Goal: Check status: Check status

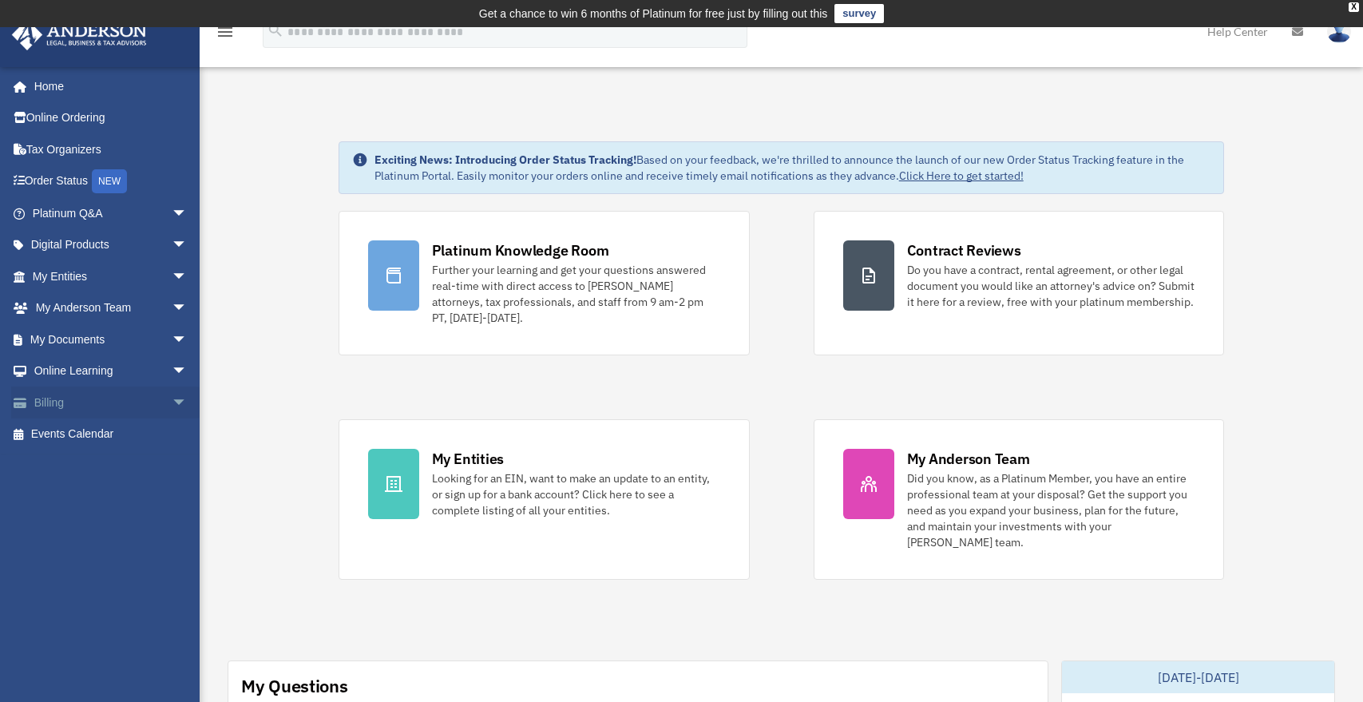
click at [172, 392] on span "arrow_drop_down" at bounding box center [188, 403] width 32 height 33
click at [130, 454] on link "Past Invoices" at bounding box center [116, 466] width 189 height 32
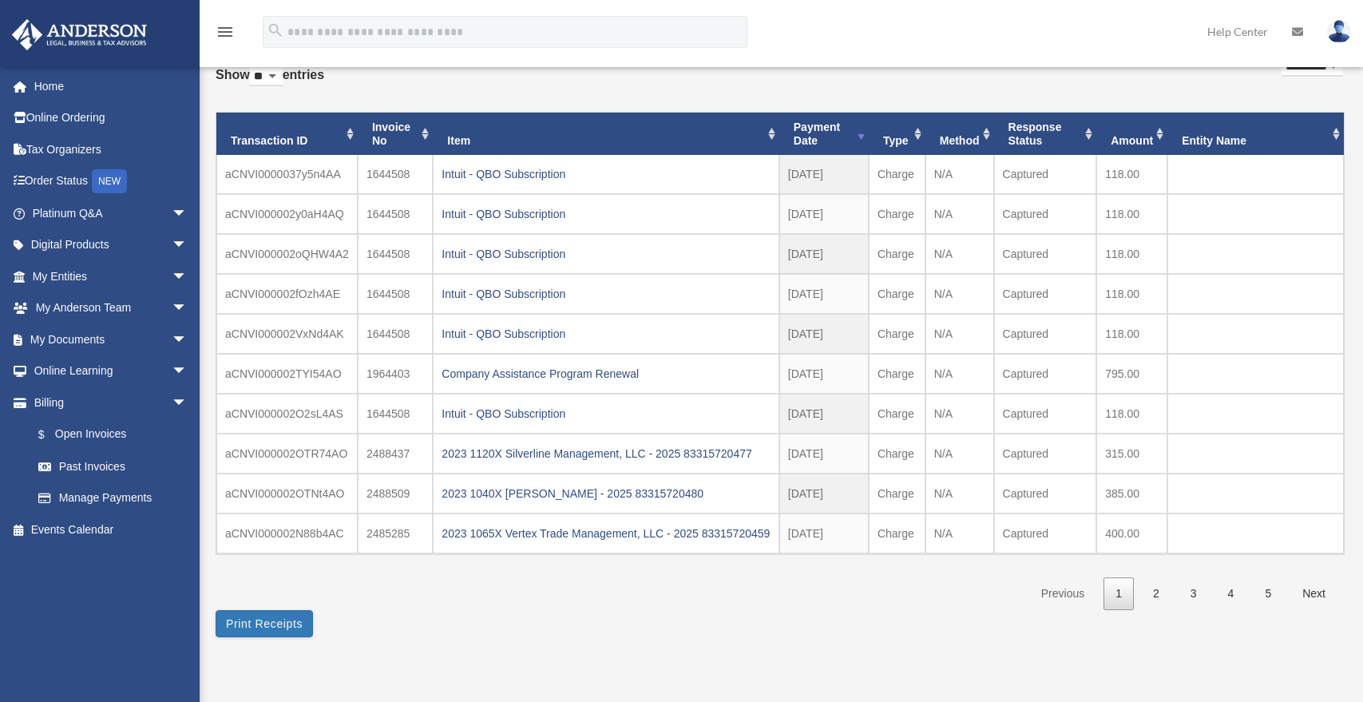
scroll to position [164, 0]
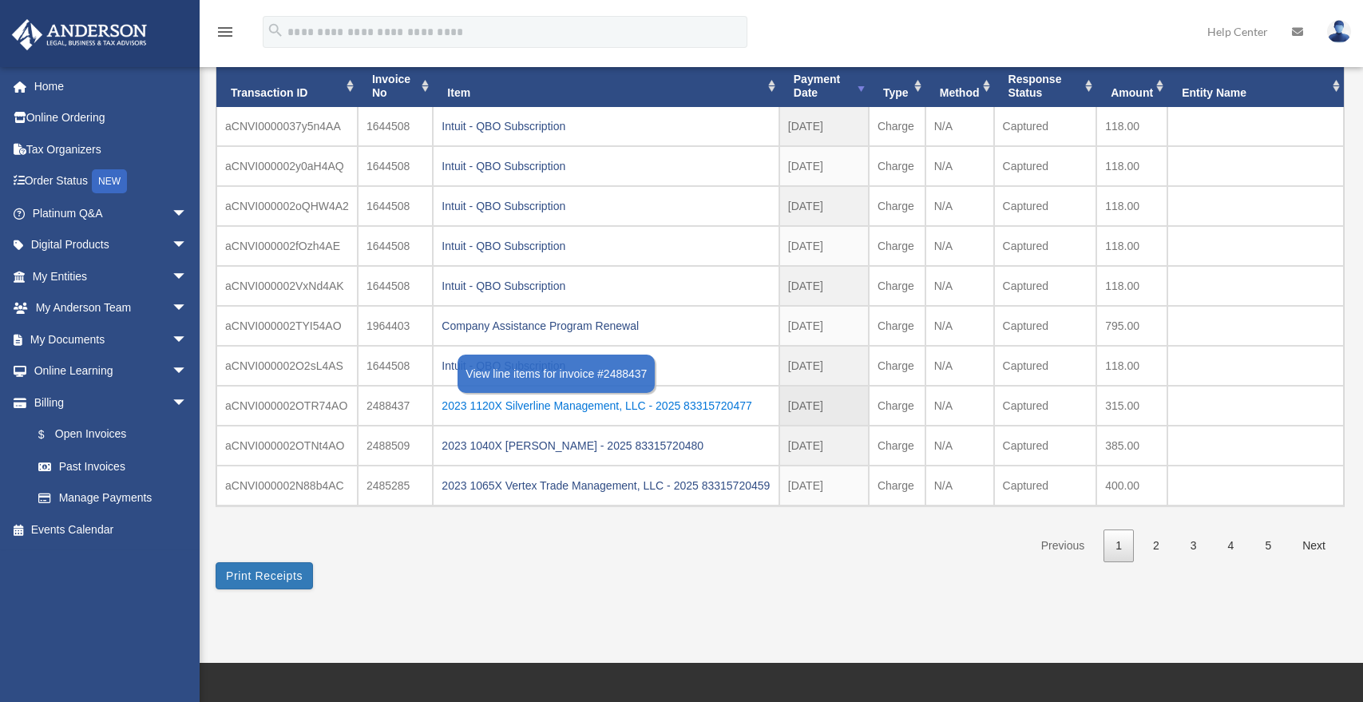
click at [656, 397] on div "2023 1120X Silverline Management, LLC - 2025 83315720477" at bounding box center [606, 406] width 328 height 22
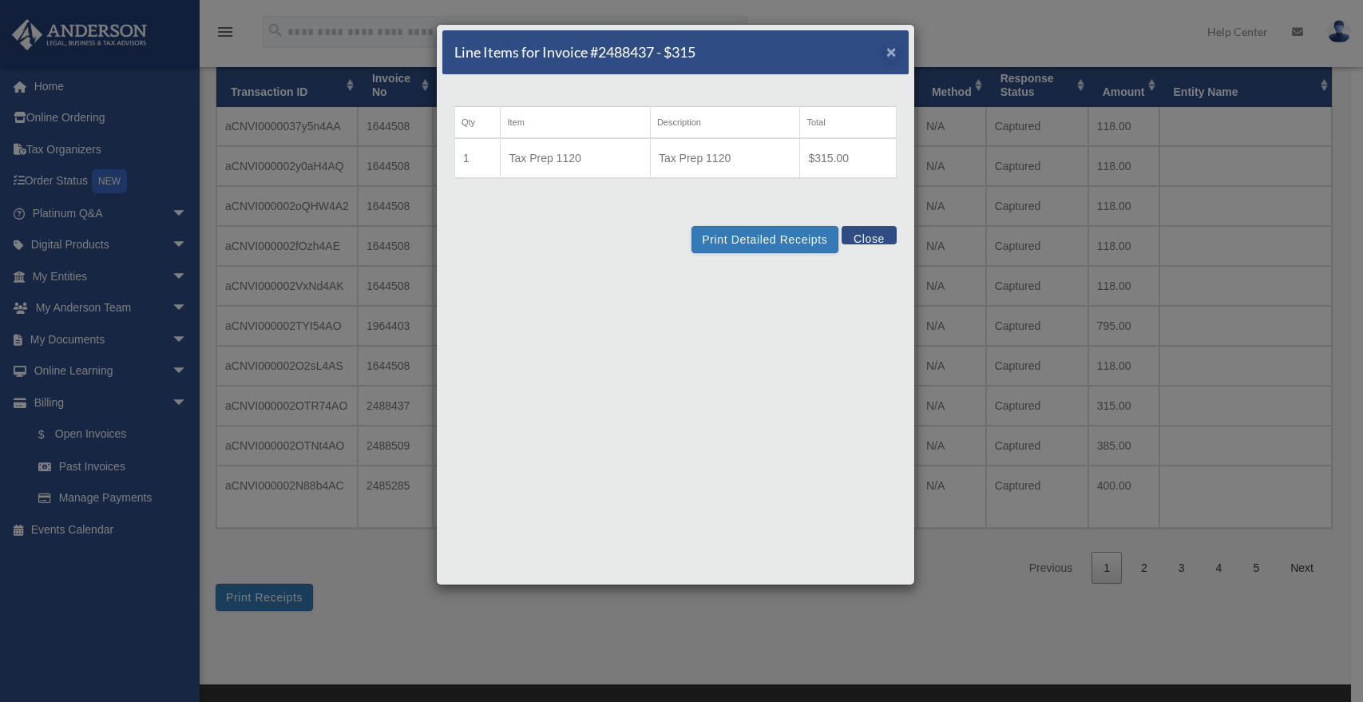
click at [894, 55] on span "×" at bounding box center [891, 51] width 10 height 18
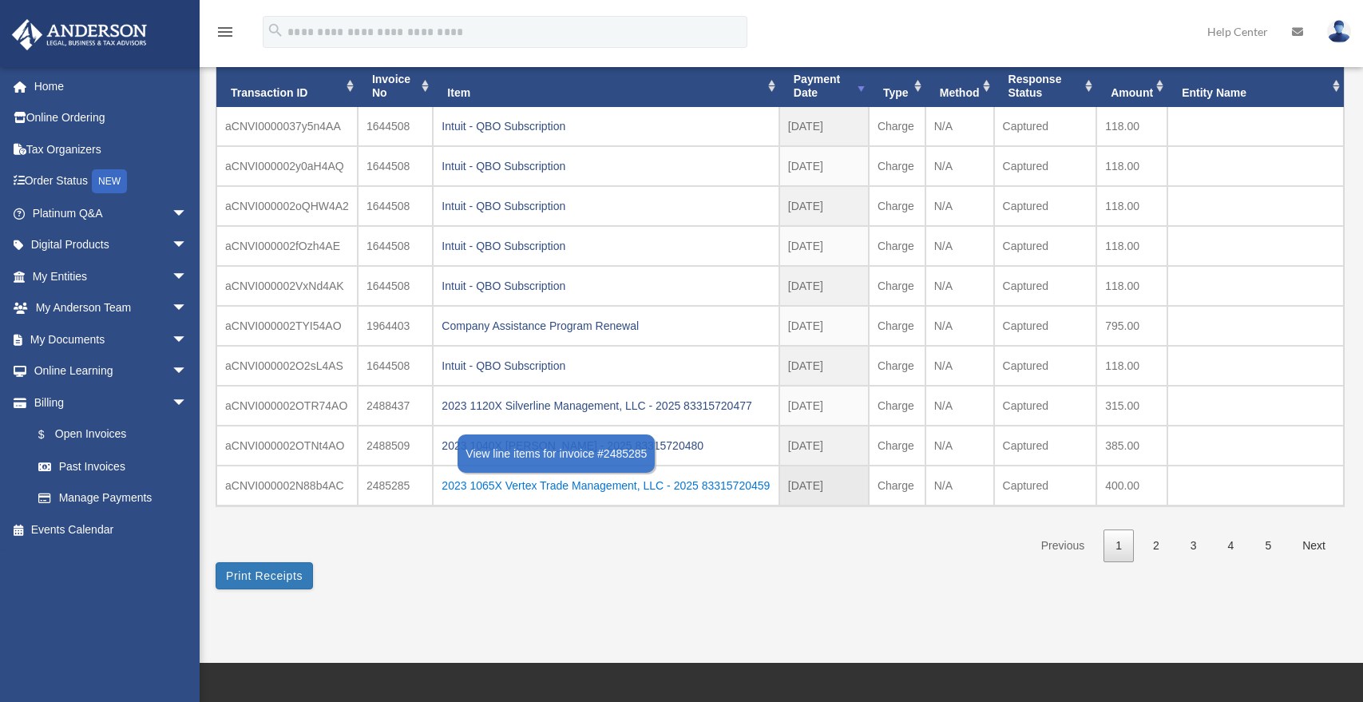
click at [593, 483] on div "2023 1065X Vertex Trade Management, LLC - 2025 83315720459" at bounding box center [606, 485] width 328 height 22
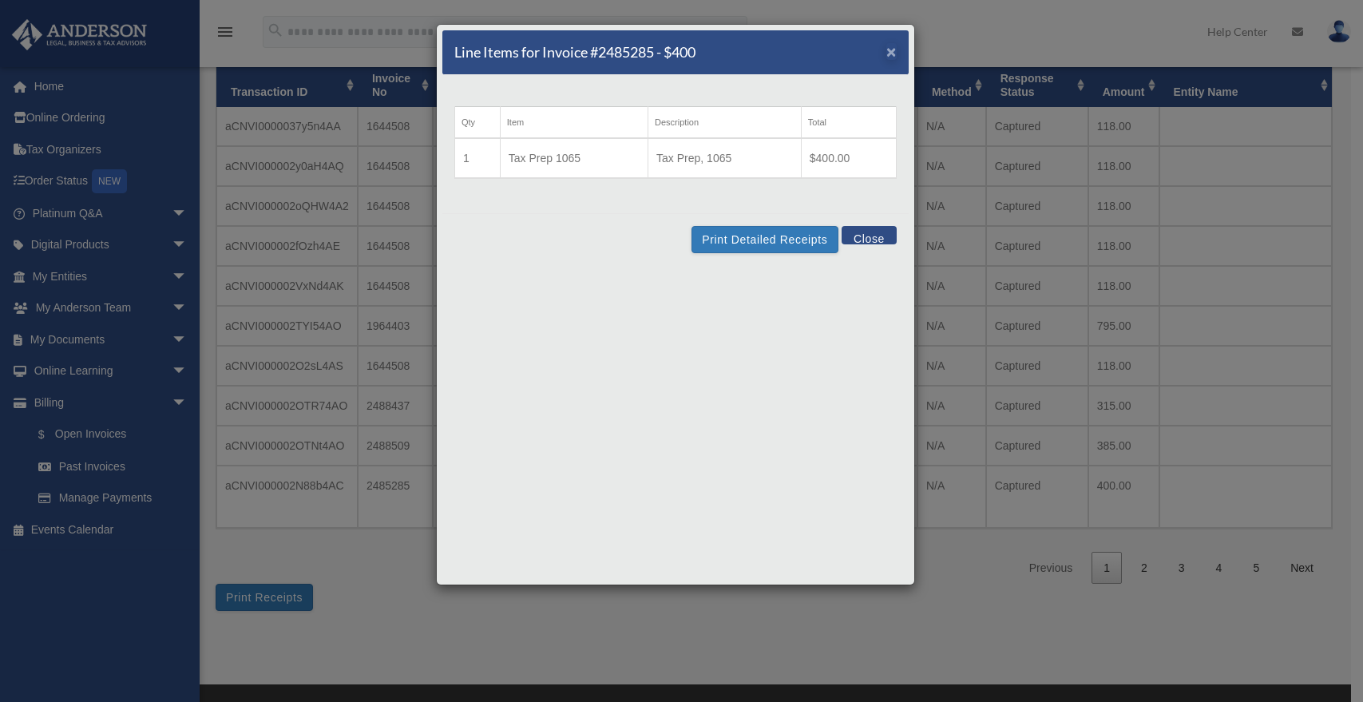
click at [892, 54] on span "×" at bounding box center [891, 51] width 10 height 18
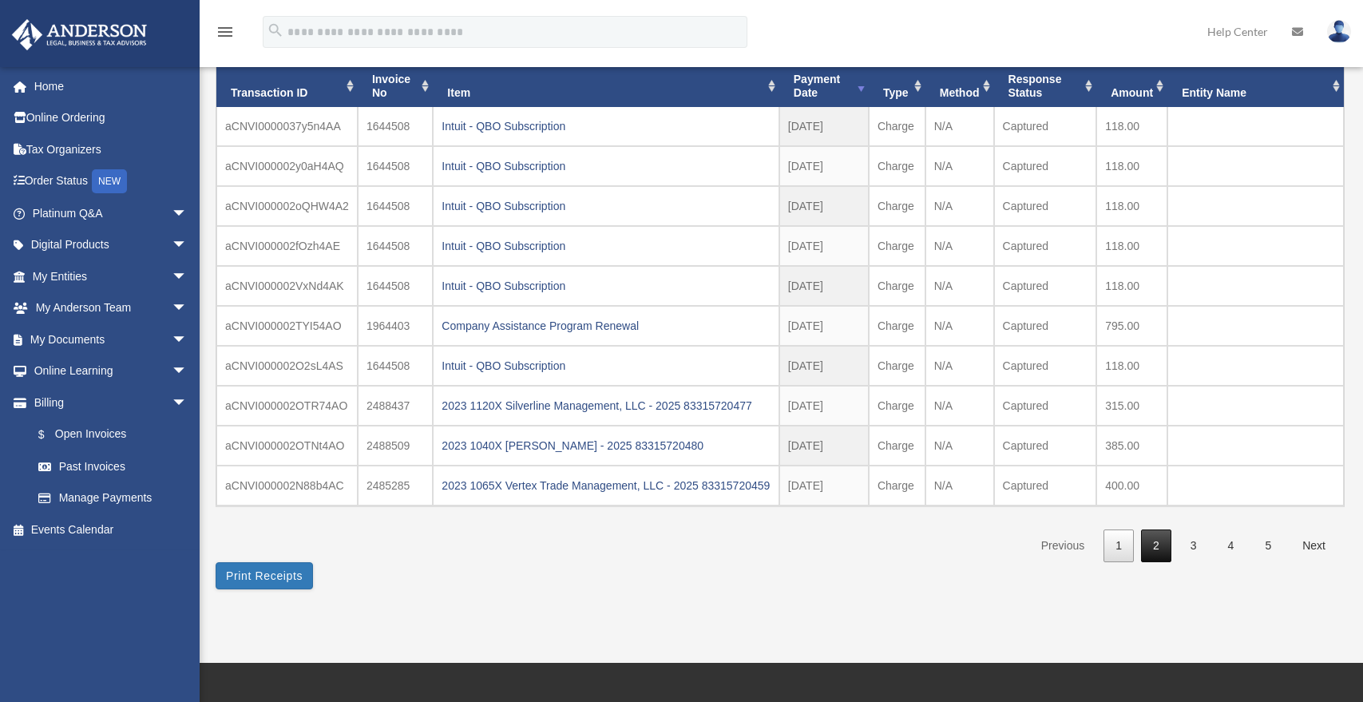
click at [1153, 562] on link "2" at bounding box center [1156, 545] width 30 height 33
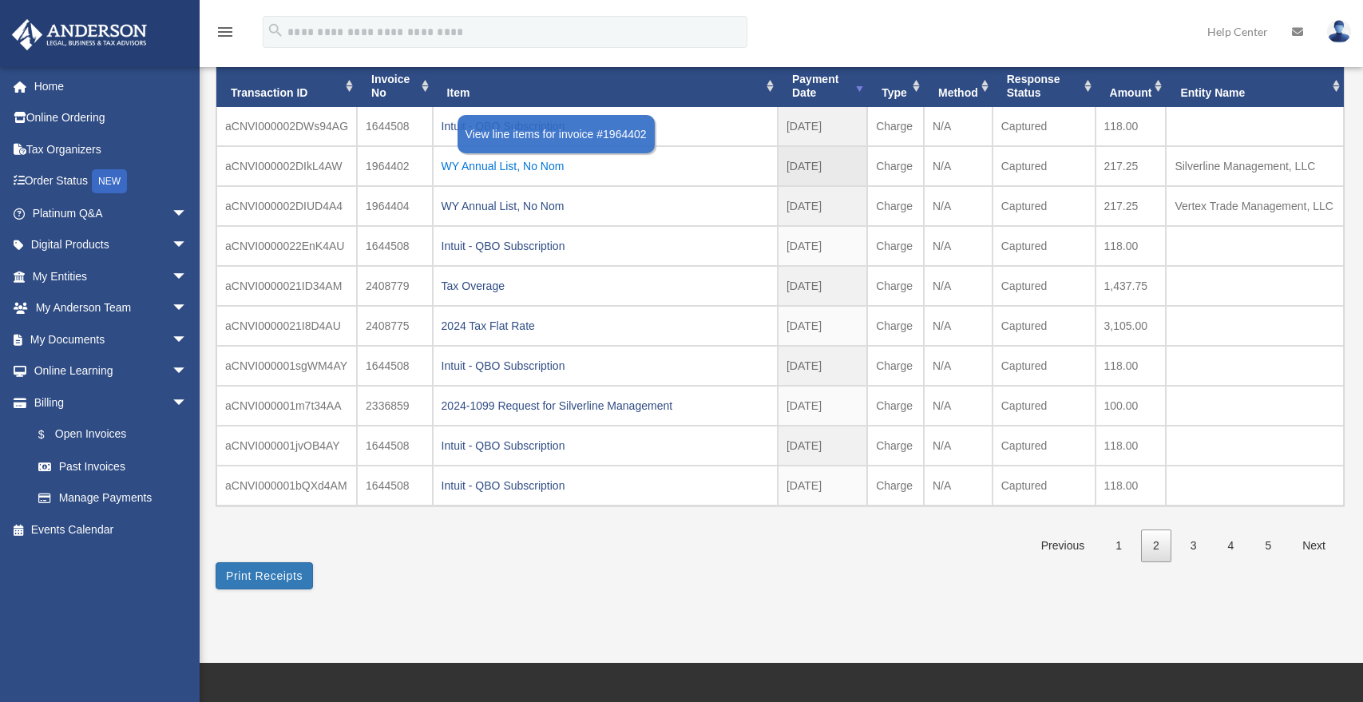
click at [508, 164] on div "WY Annual List, No Nom" at bounding box center [605, 166] width 327 height 22
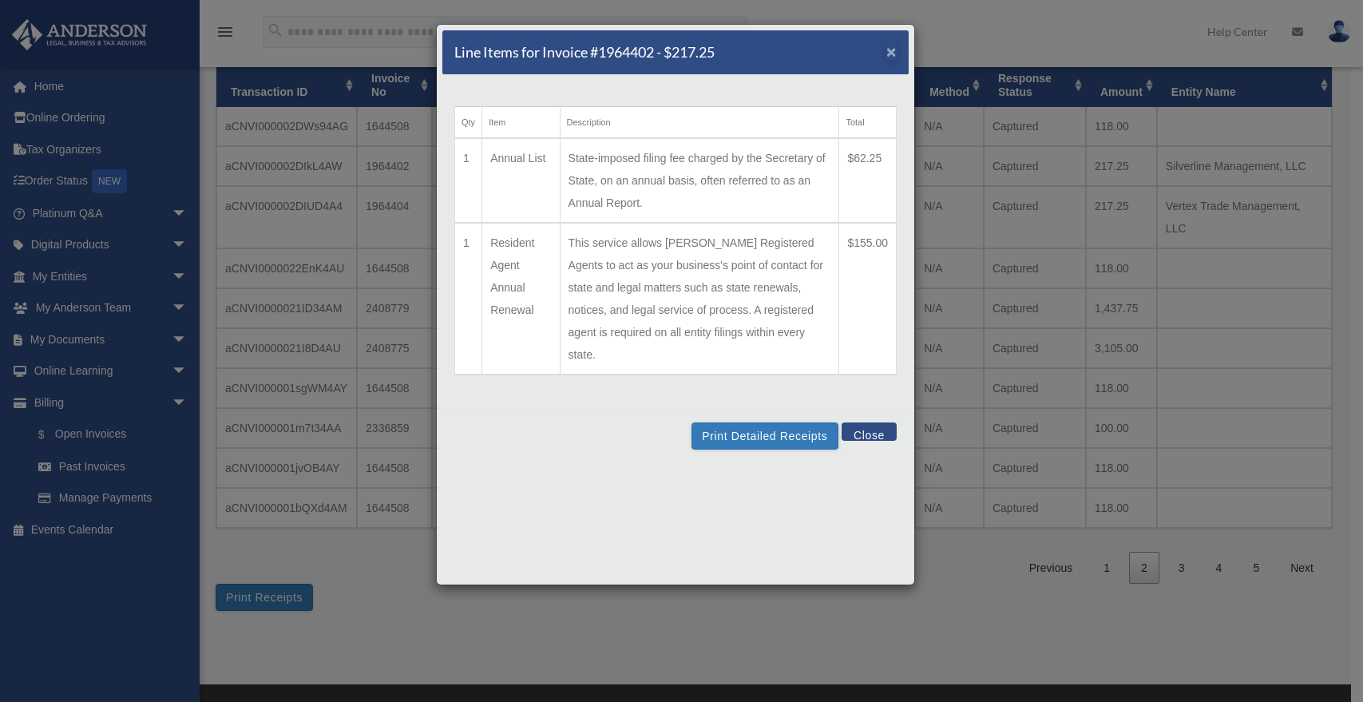
click at [887, 48] on span "×" at bounding box center [891, 51] width 10 height 18
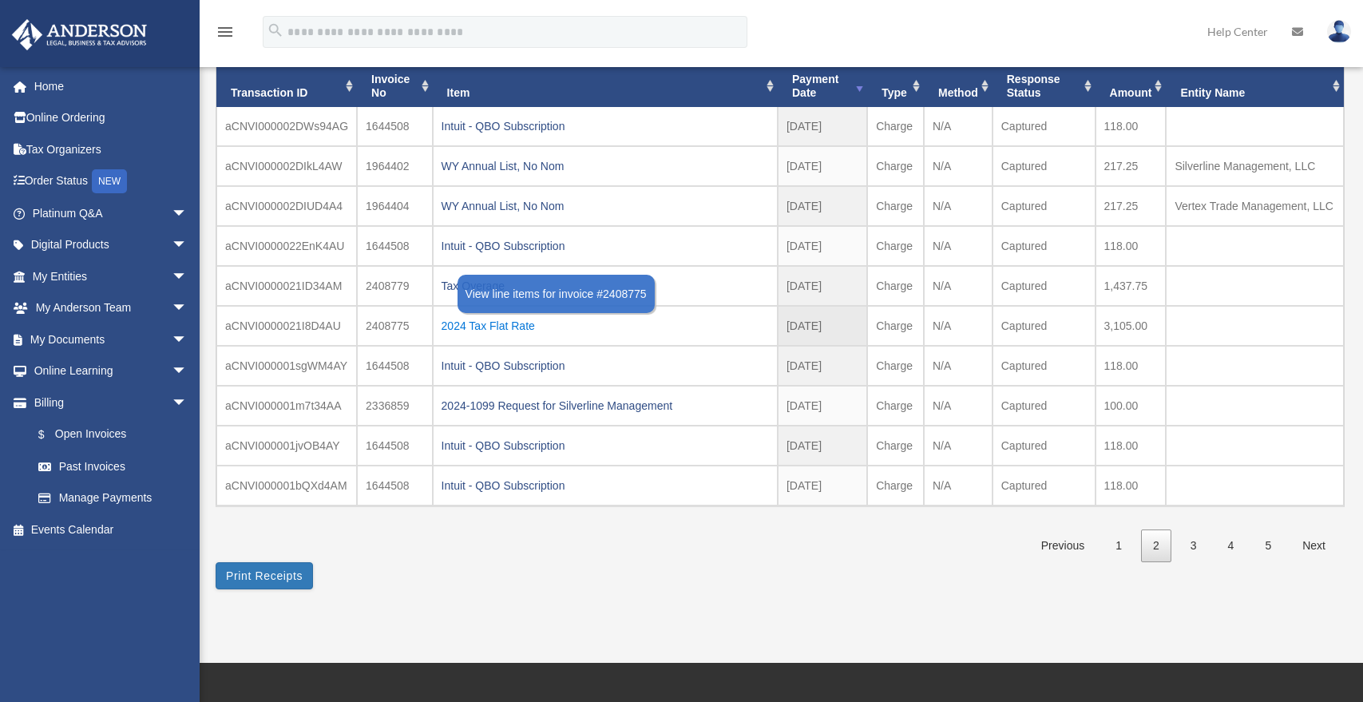
click at [525, 325] on div "2024 Tax Flat Rate" at bounding box center [605, 326] width 327 height 22
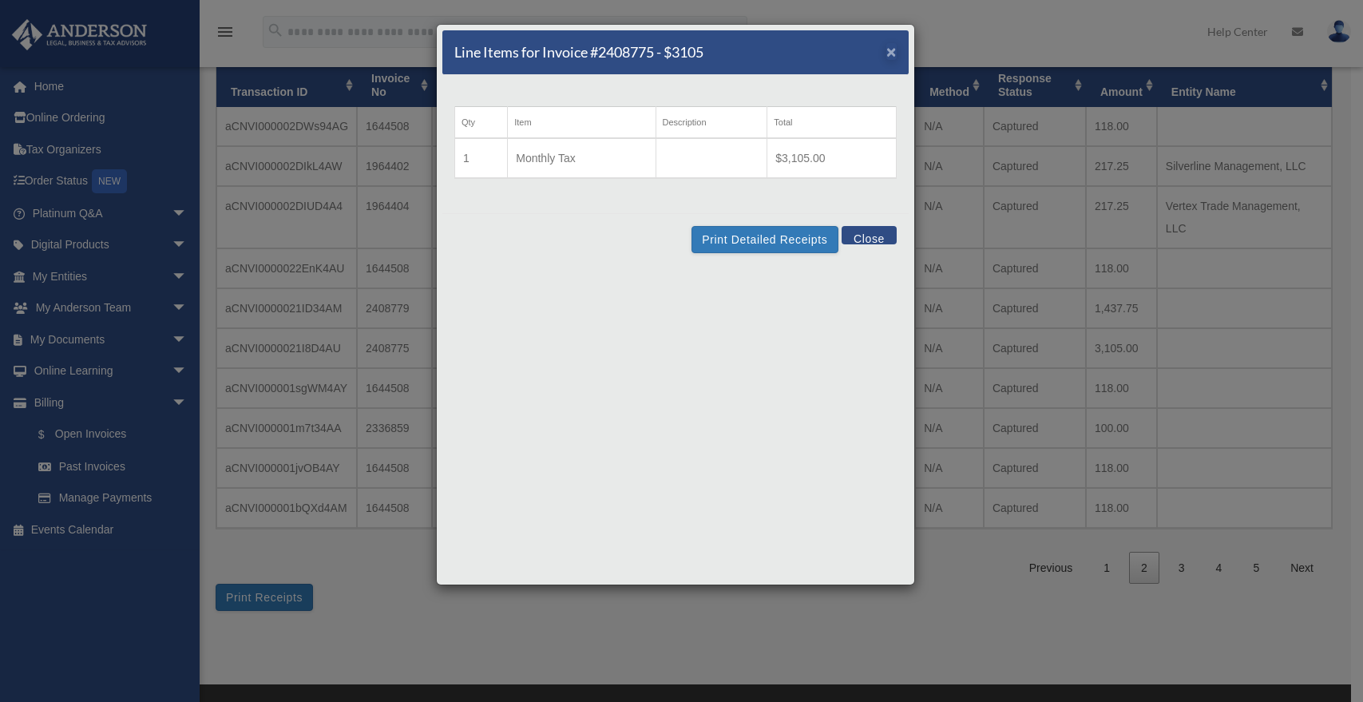
click at [890, 48] on span "×" at bounding box center [891, 51] width 10 height 18
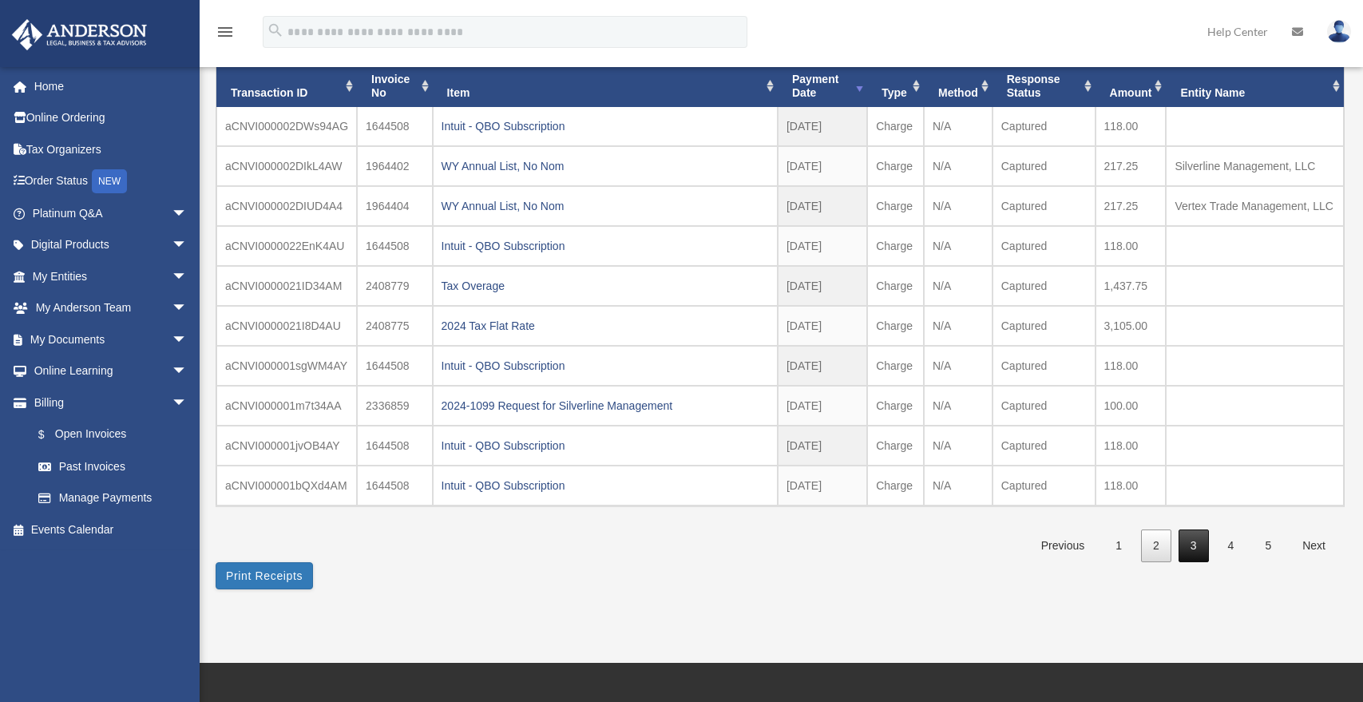
click at [1184, 539] on link "3" at bounding box center [1194, 545] width 30 height 33
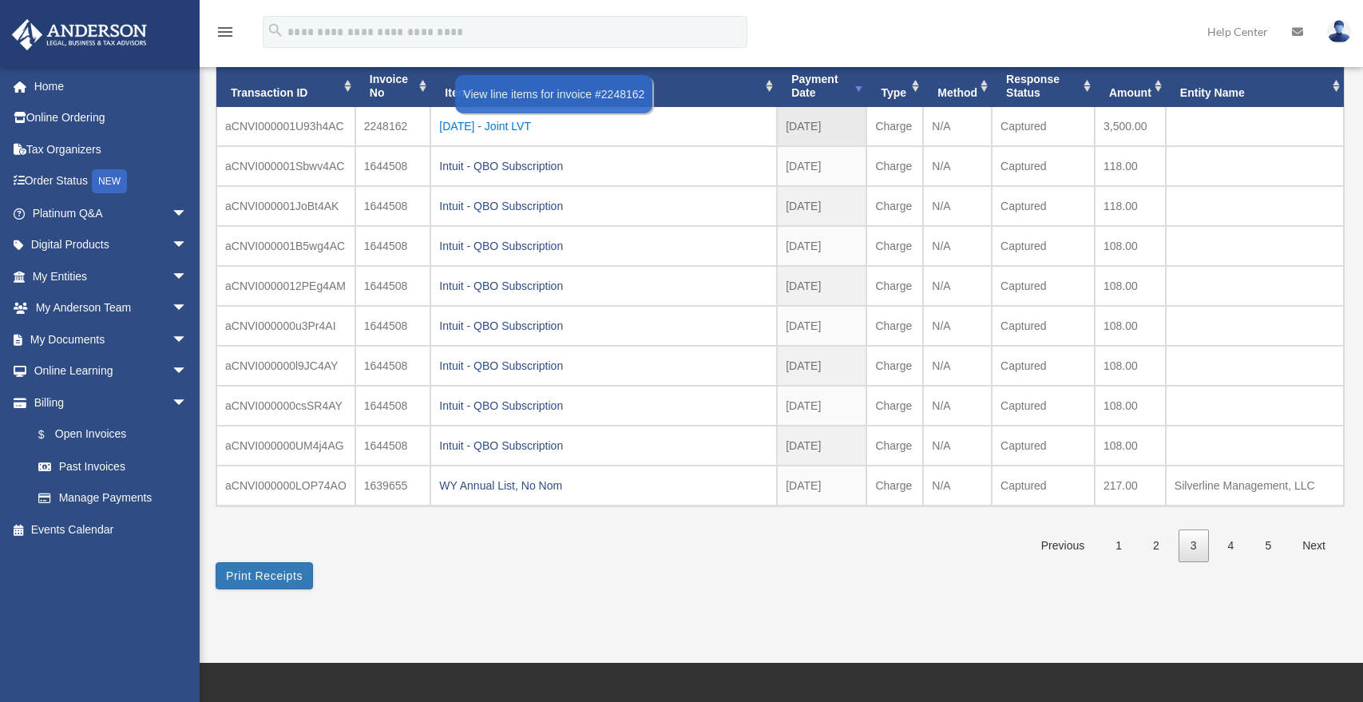
click at [508, 134] on div "2024.10.30 - Joint LVT" at bounding box center [603, 126] width 329 height 22
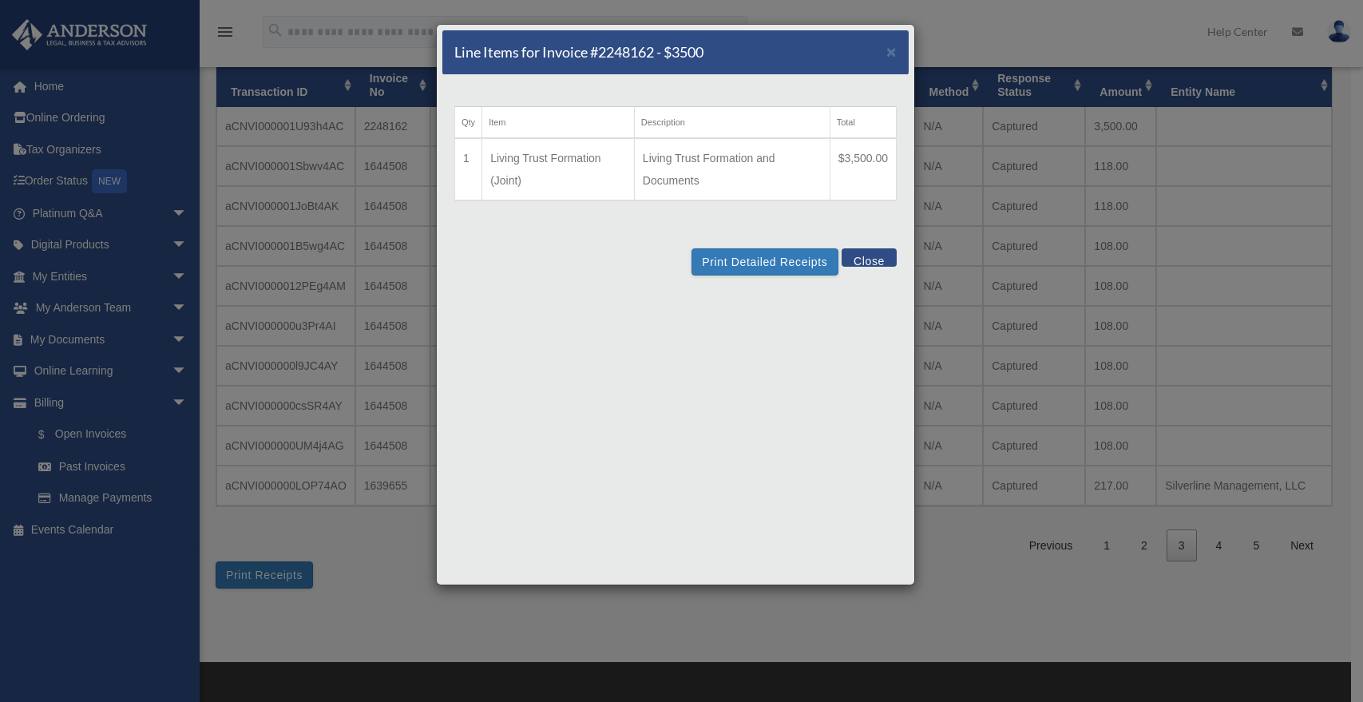
click at [395, 249] on div "Line Items for Invoice #2248162 - $3500 × Qty Item Description Total 1 Living T…" at bounding box center [681, 351] width 1363 height 702
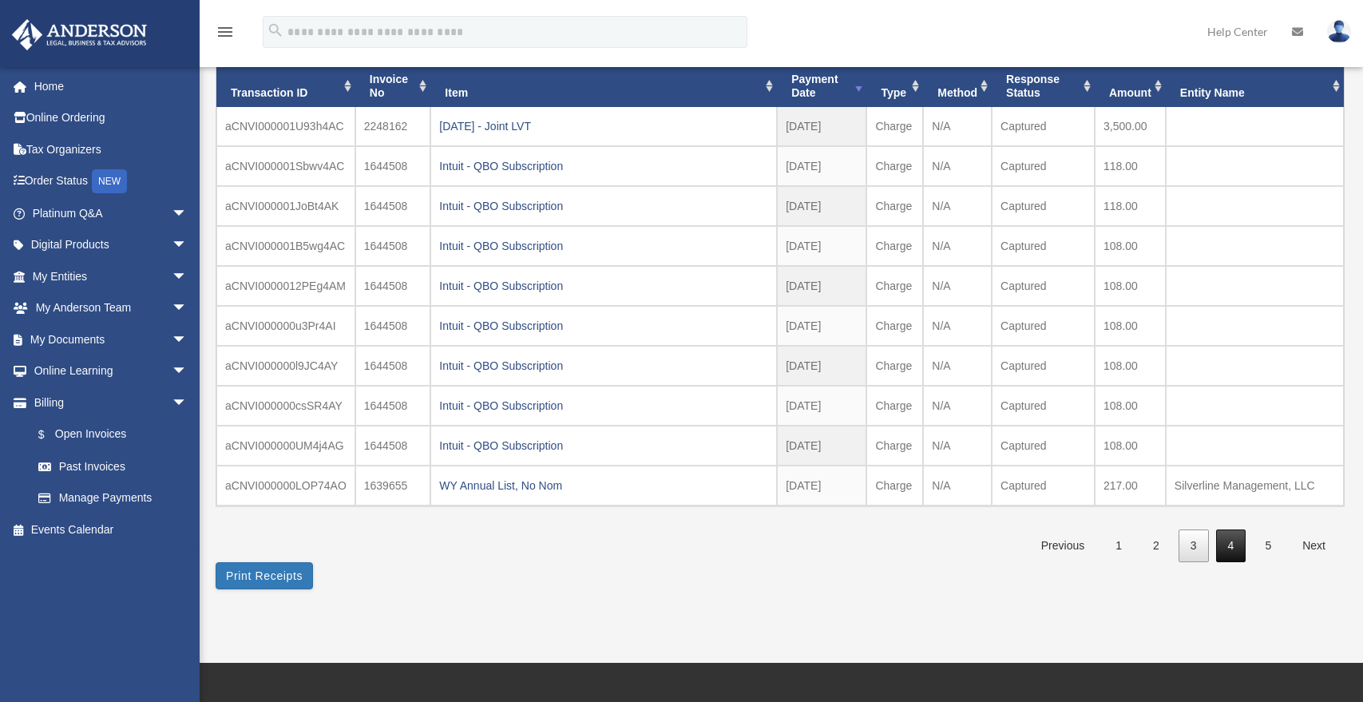
click at [1243, 557] on link "4" at bounding box center [1231, 545] width 30 height 33
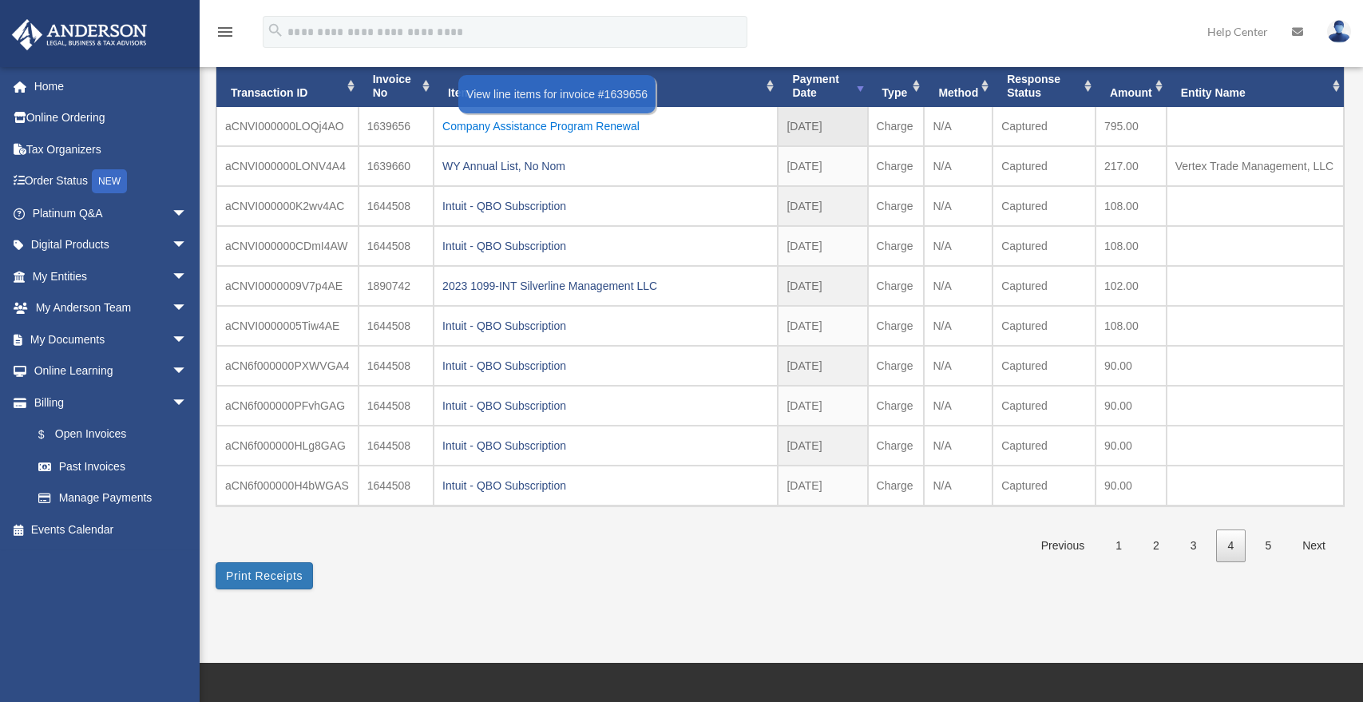
click at [595, 126] on div "Company Assistance Program Renewal" at bounding box center [605, 126] width 327 height 22
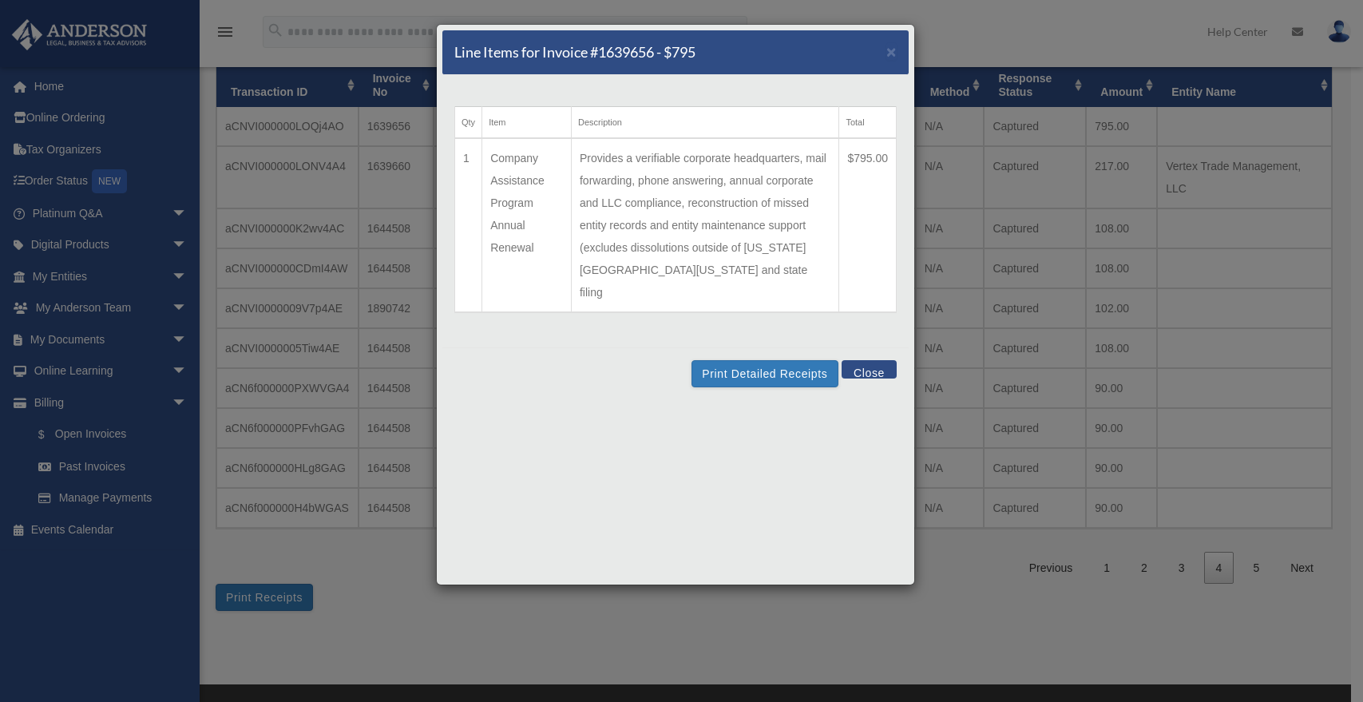
click at [865, 360] on button "Close" at bounding box center [869, 369] width 55 height 18
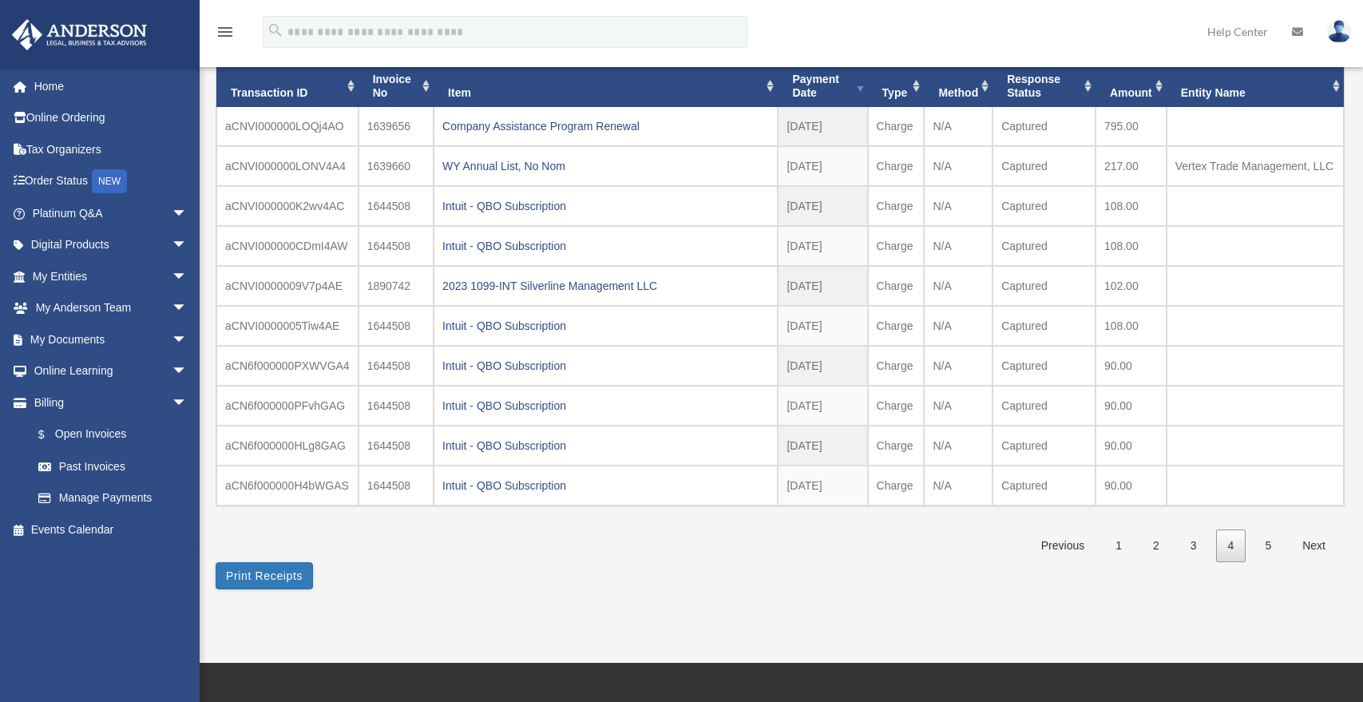
click at [618, 585] on div "**********" at bounding box center [780, 277] width 1128 height 625
